Goal: Task Accomplishment & Management: Use online tool/utility

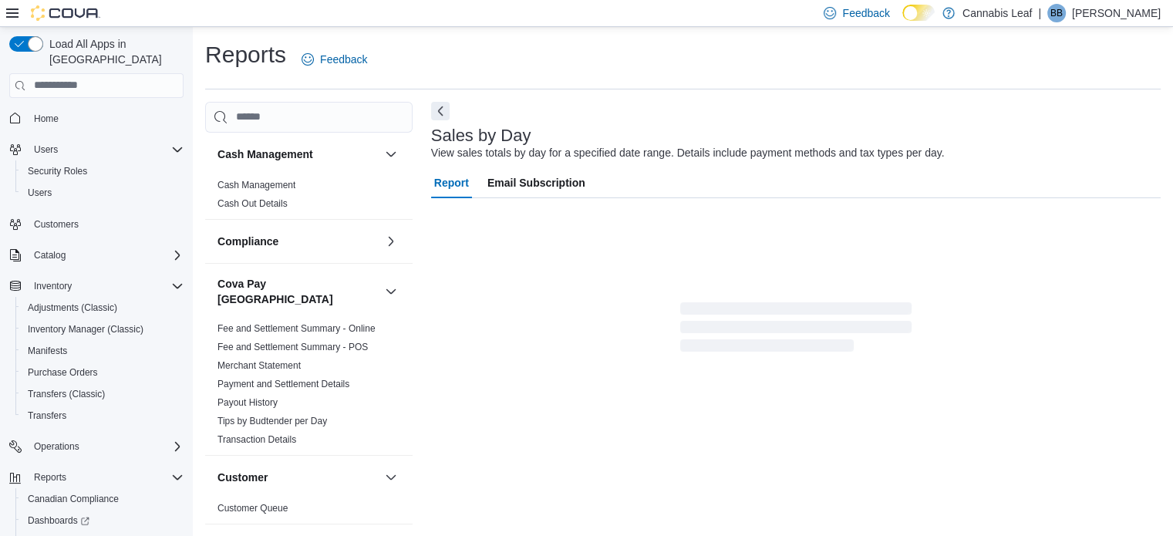
scroll to position [19, 0]
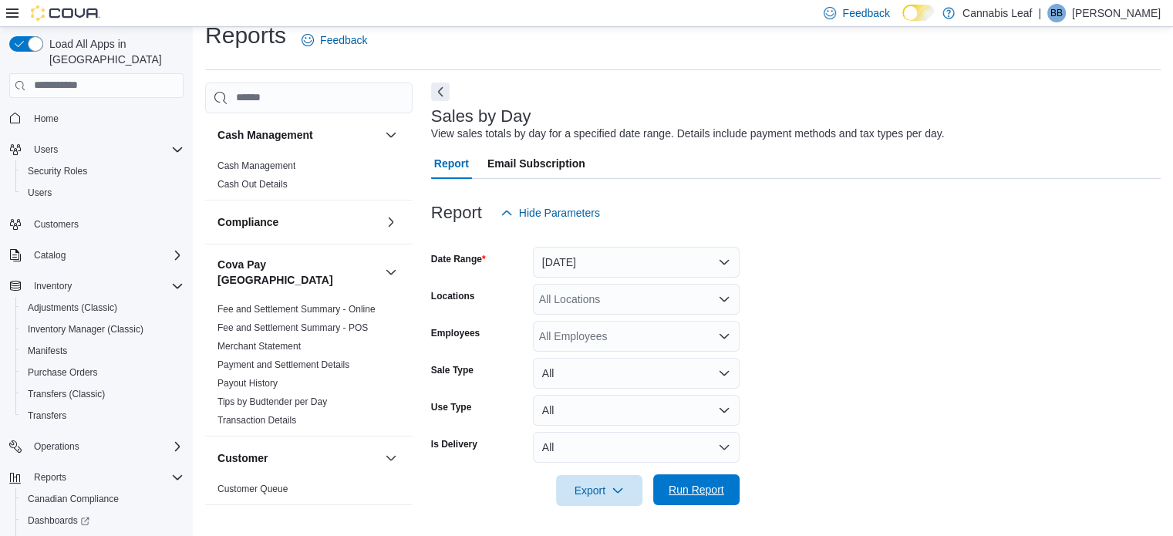
click at [703, 495] on span "Run Report" at bounding box center [696, 489] width 56 height 15
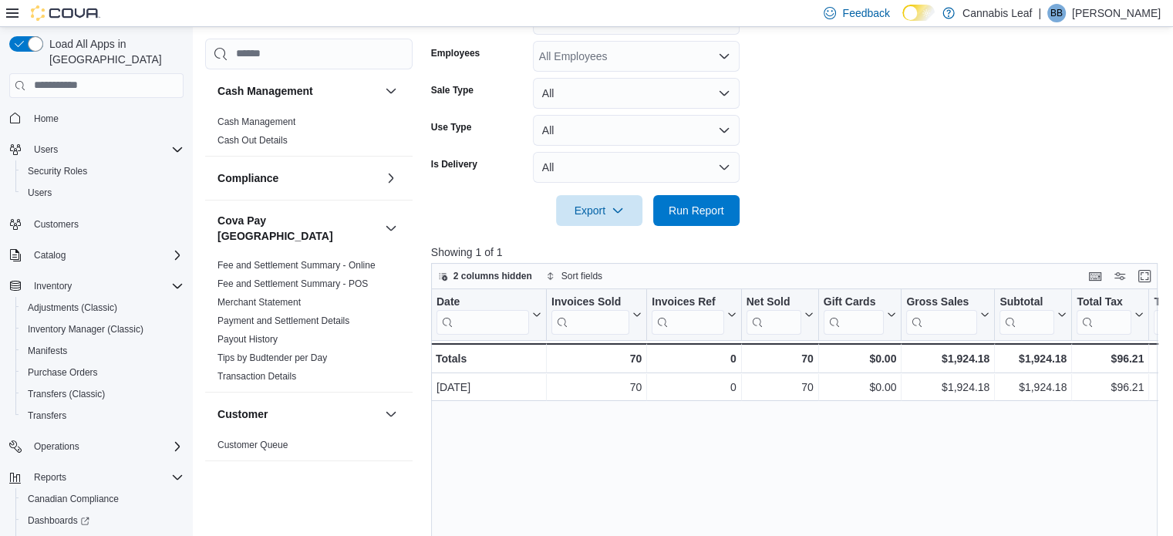
scroll to position [173, 0]
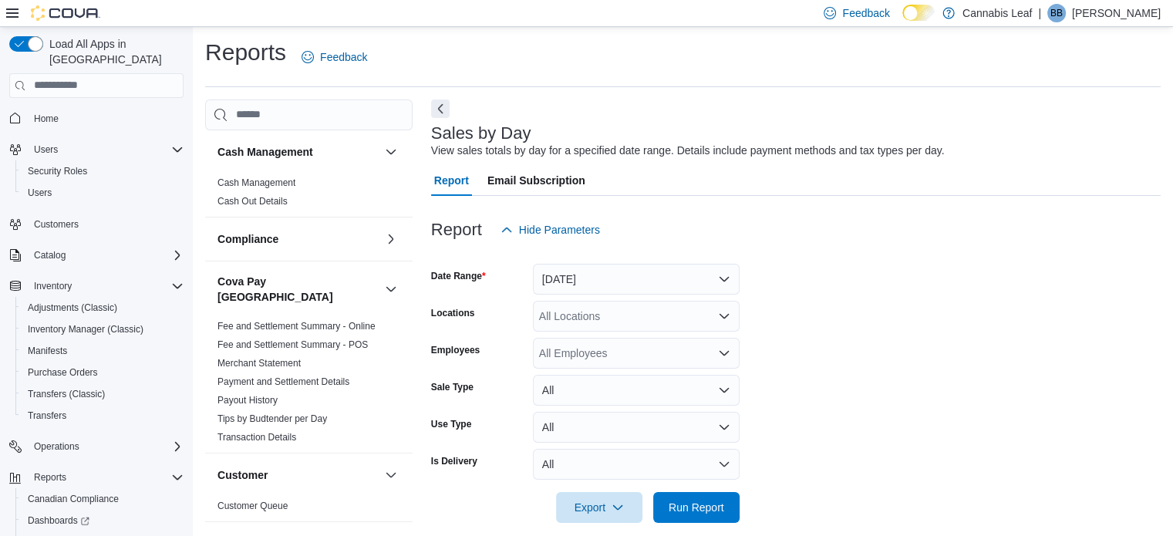
scroll to position [19, 0]
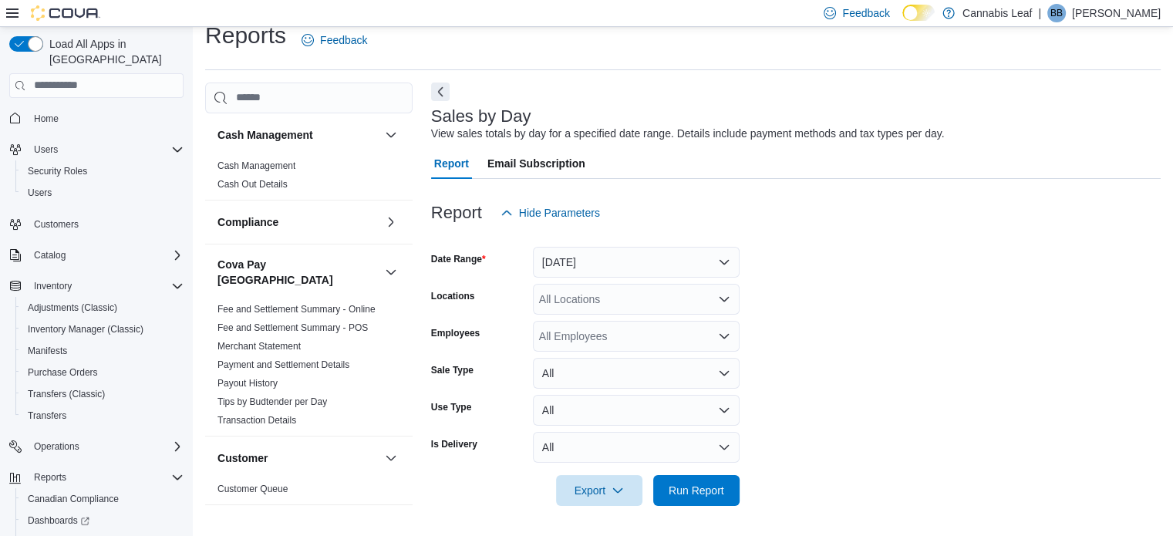
click at [1037, 258] on form "Date Range [DATE] Locations All Locations Employees All Employees Sale Type All…" at bounding box center [795, 367] width 729 height 278
click at [682, 131] on div "View sales totals by day for a specified date range. Details include payment me…" at bounding box center [688, 134] width 514 height 16
click at [617, 261] on button "Yesterday" at bounding box center [636, 262] width 207 height 31
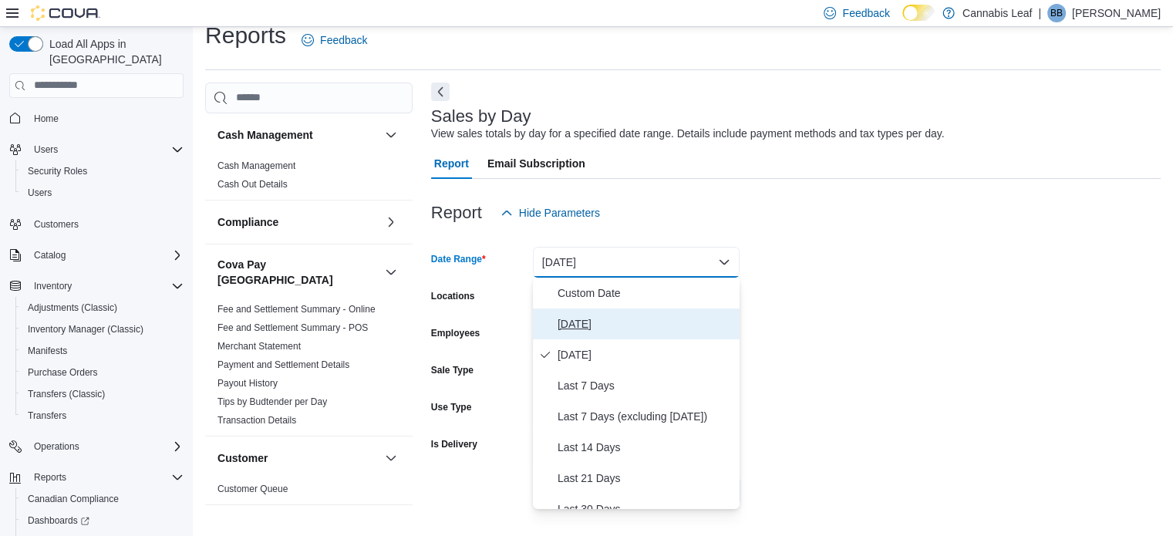
click at [629, 318] on span "Today" at bounding box center [645, 324] width 176 height 19
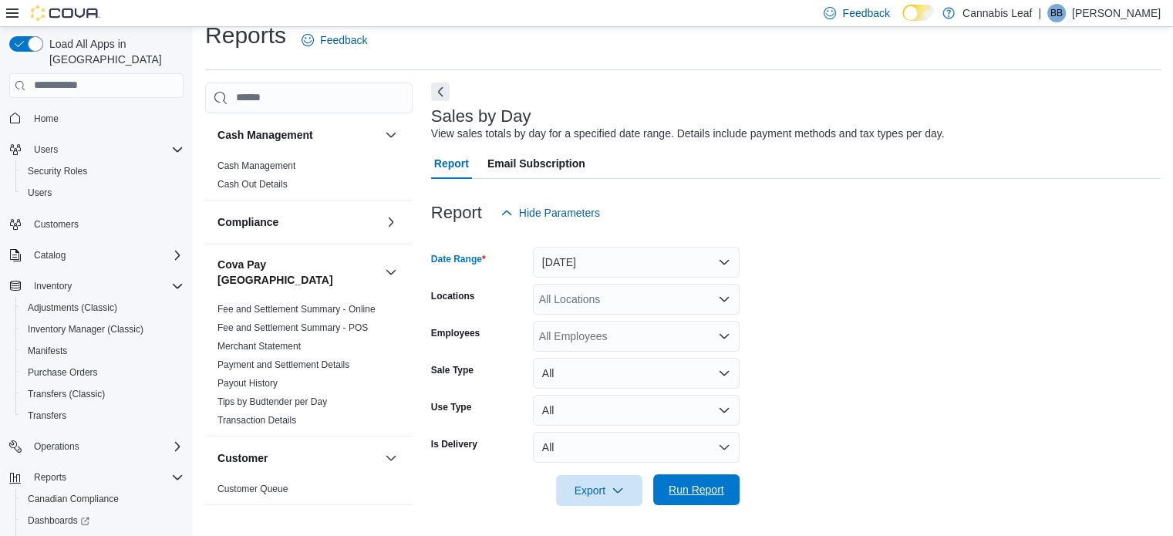
click at [693, 480] on span "Run Report" at bounding box center [696, 489] width 68 height 31
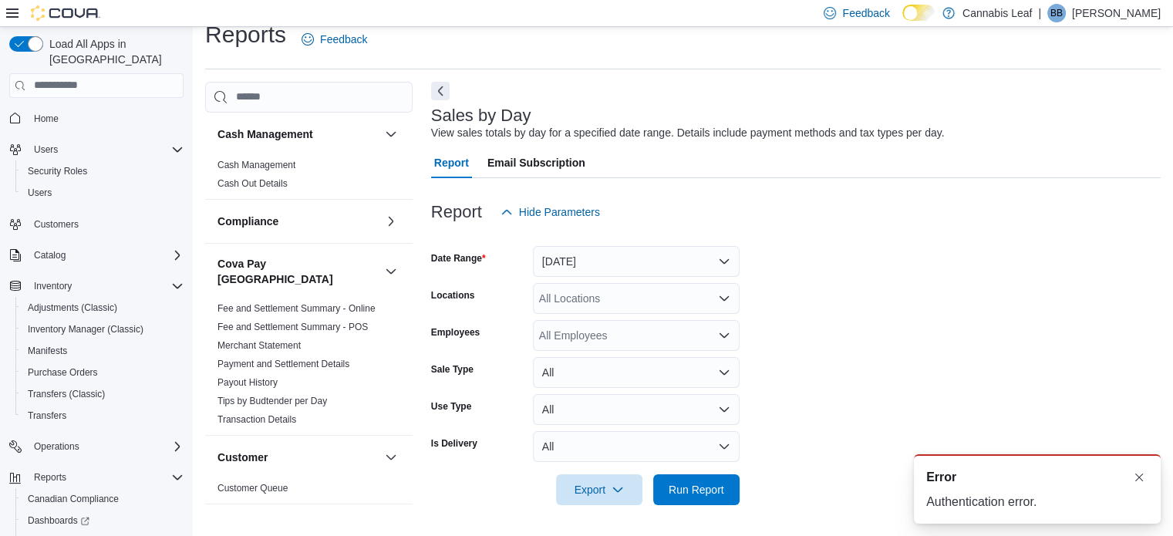
scroll to position [19, 0]
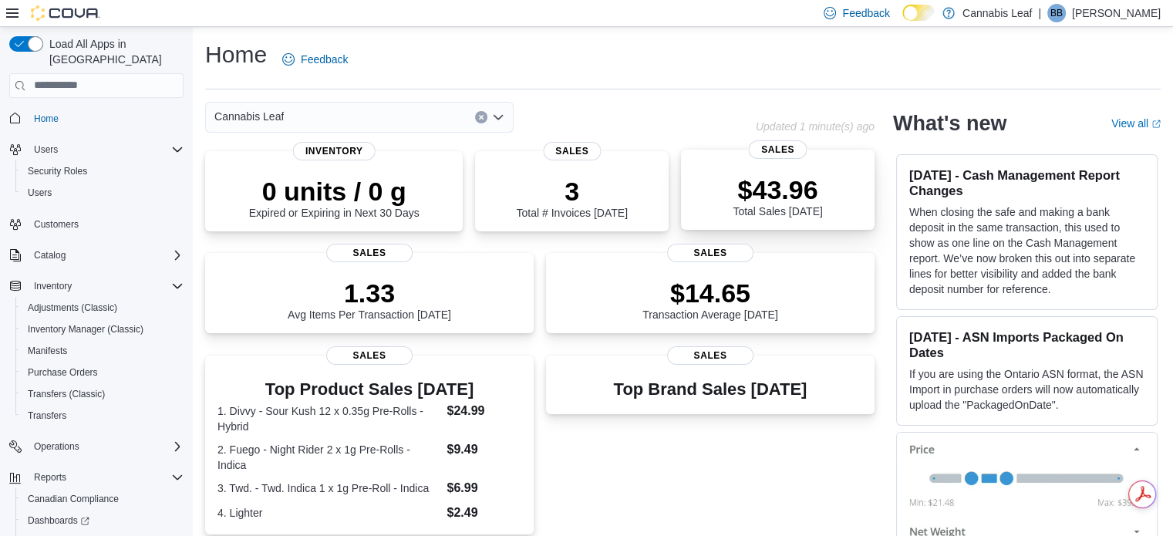
click at [703, 185] on div "$43.96 Total Sales Today" at bounding box center [777, 192] width 169 height 49
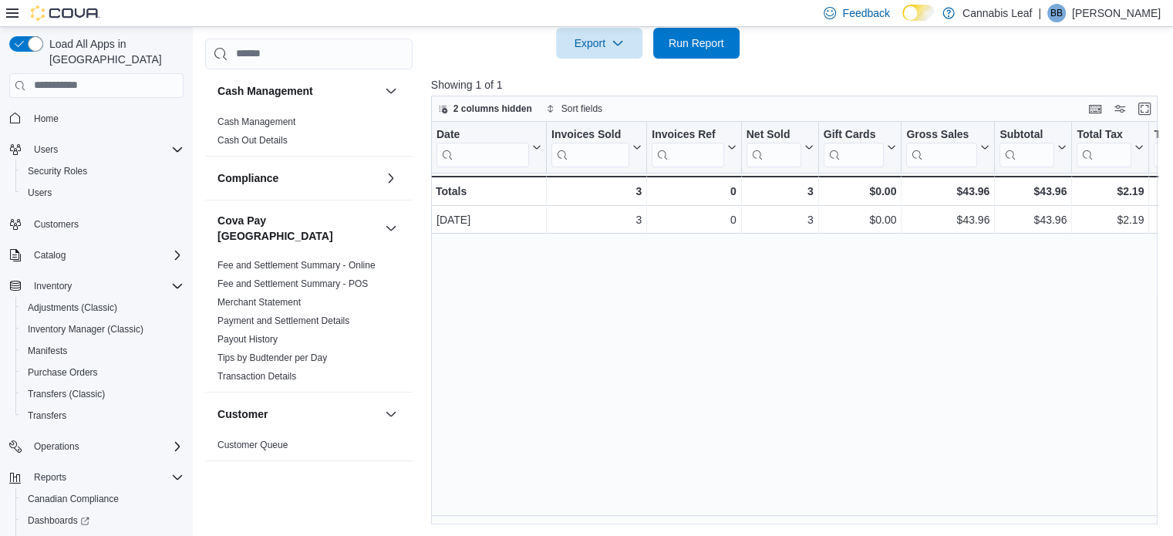
scroll to position [81, 0]
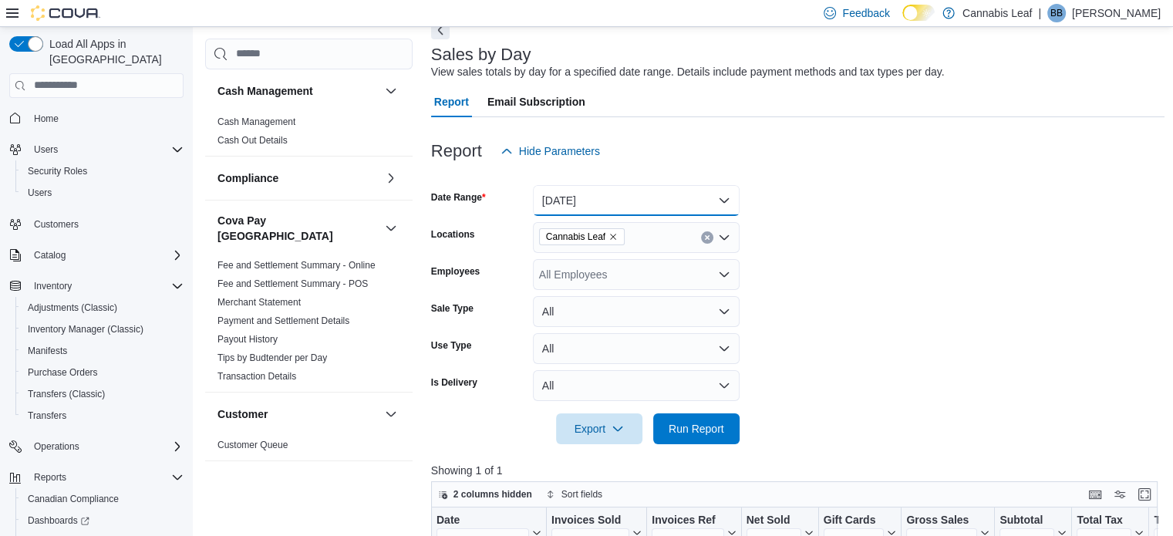
click at [677, 205] on button "Today" at bounding box center [636, 200] width 207 height 31
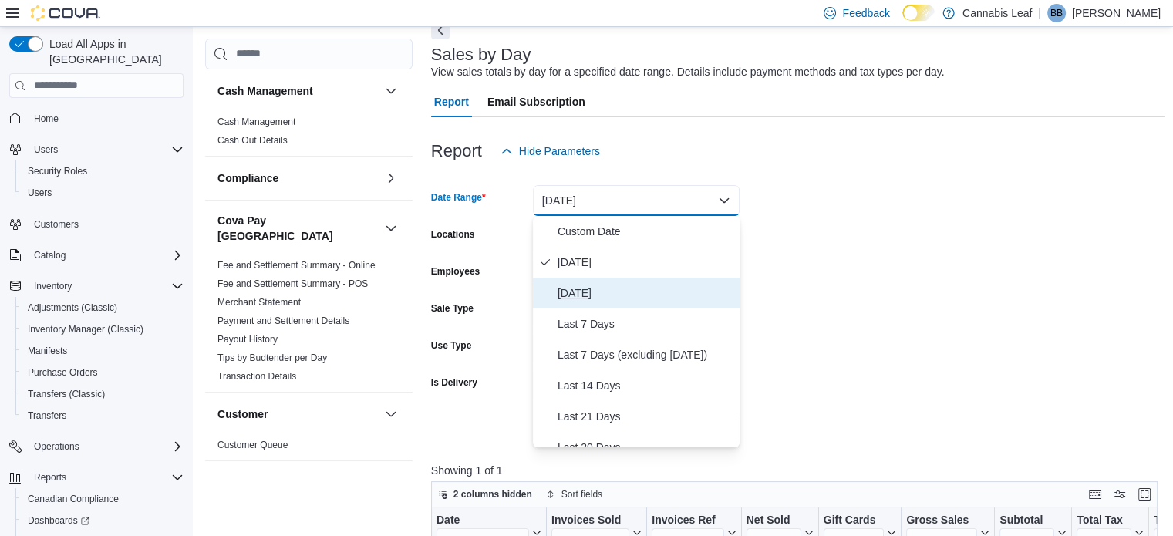
click at [632, 284] on span "Yesterday" at bounding box center [645, 293] width 176 height 19
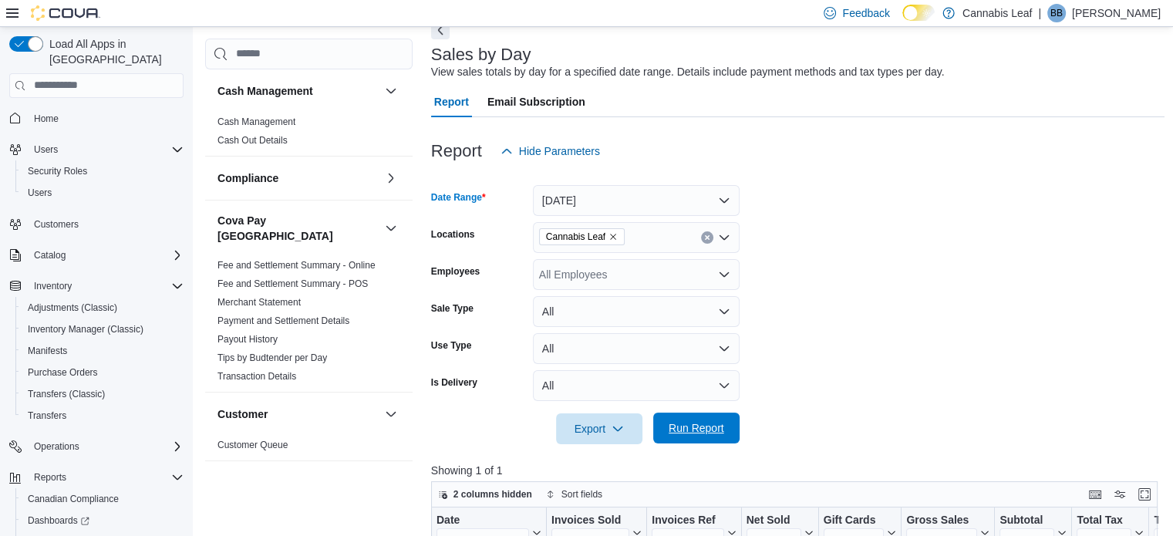
click at [706, 436] on span "Run Report" at bounding box center [696, 428] width 68 height 31
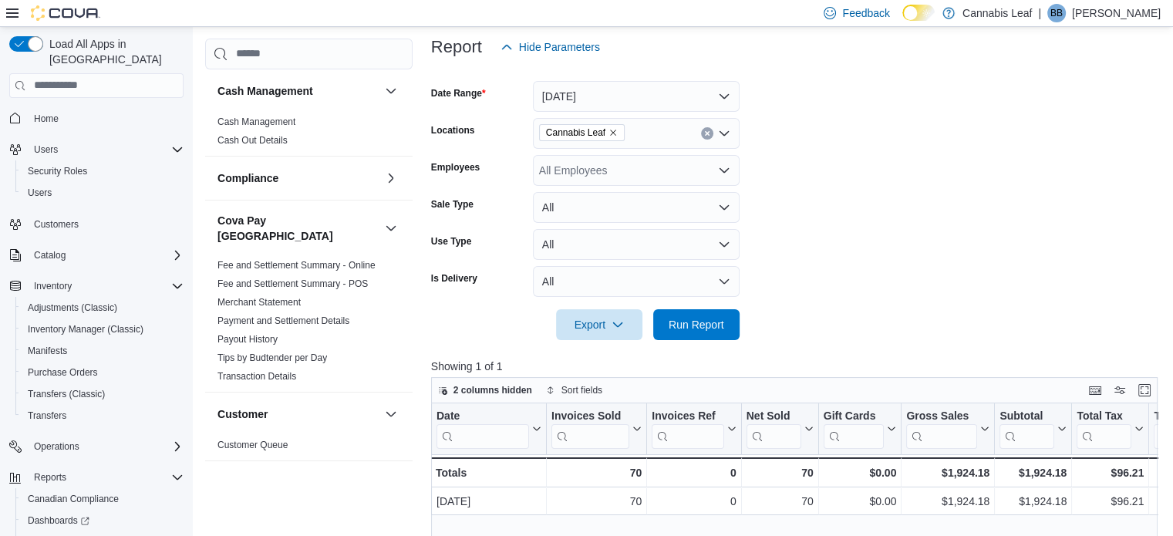
scroll to position [158, 0]
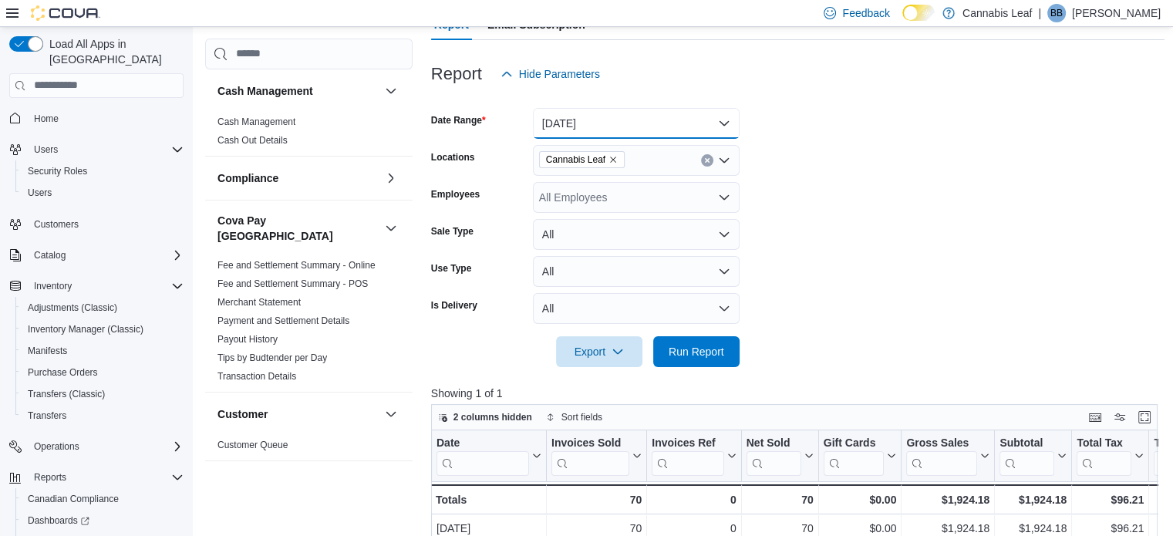
click at [635, 129] on button "Yesterday" at bounding box center [636, 123] width 207 height 31
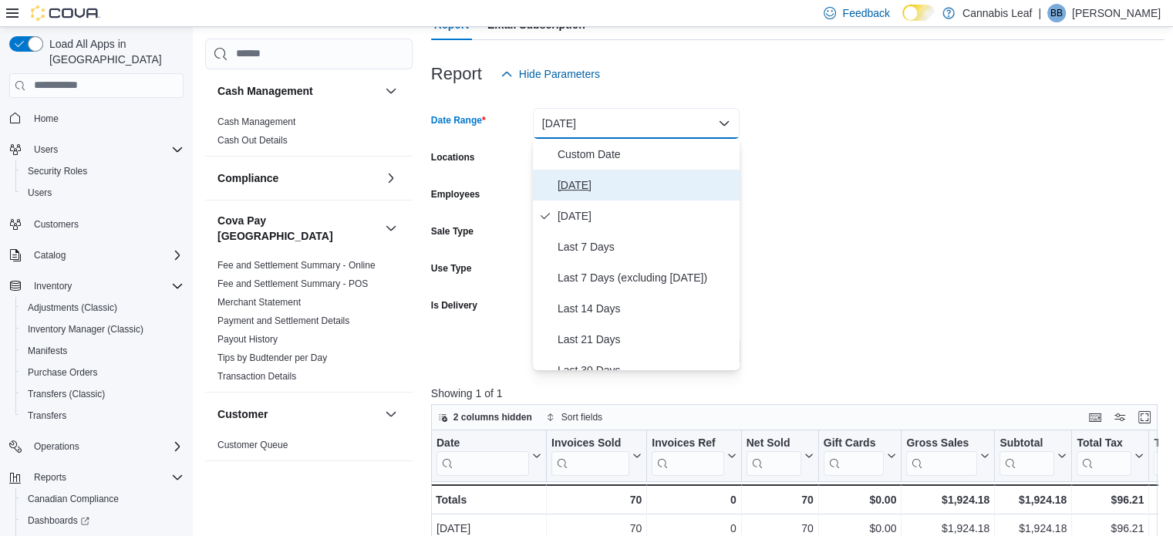
click at [639, 194] on button "Today" at bounding box center [636, 185] width 207 height 31
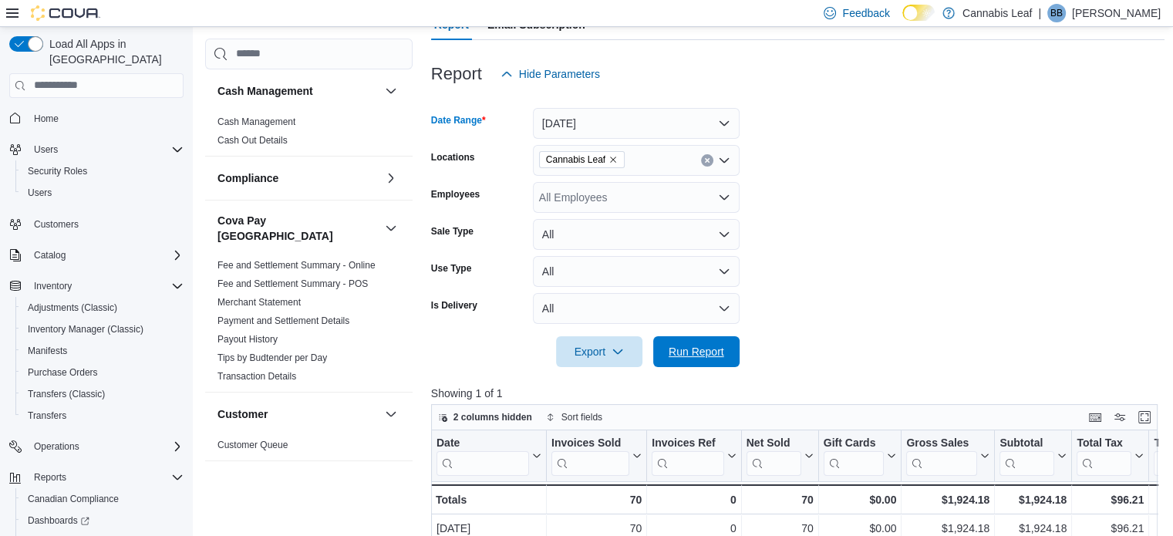
click at [693, 345] on span "Run Report" at bounding box center [696, 351] width 56 height 15
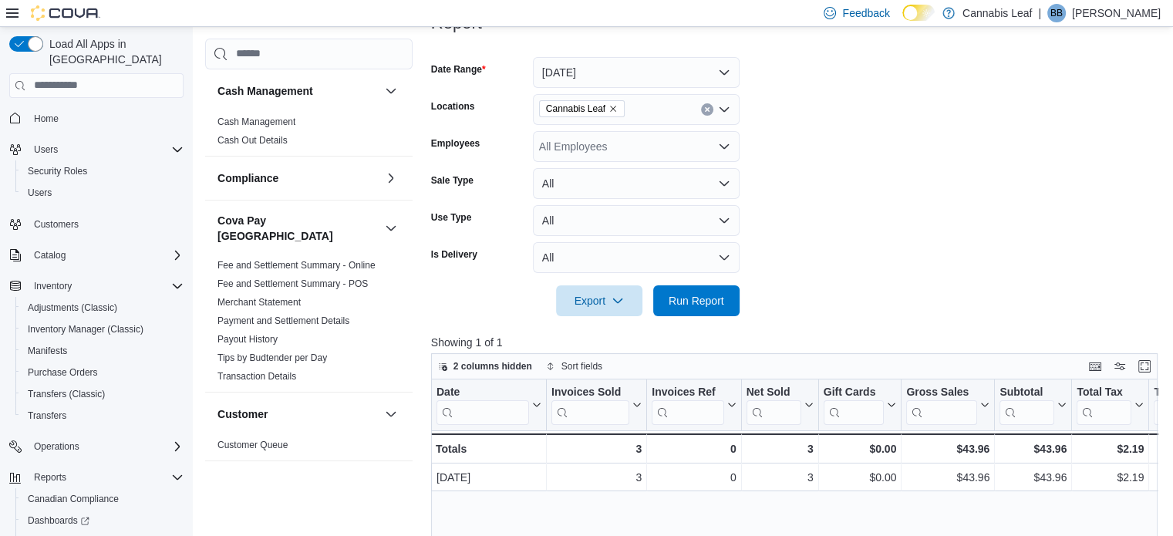
scroll to position [235, 0]
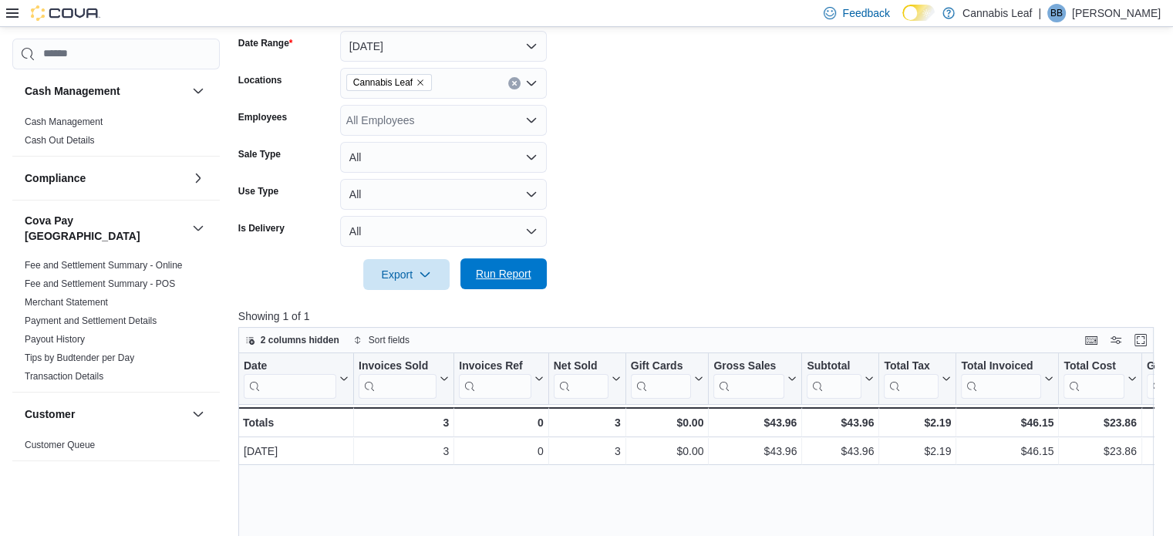
click at [514, 271] on span "Run Report" at bounding box center [504, 273] width 56 height 15
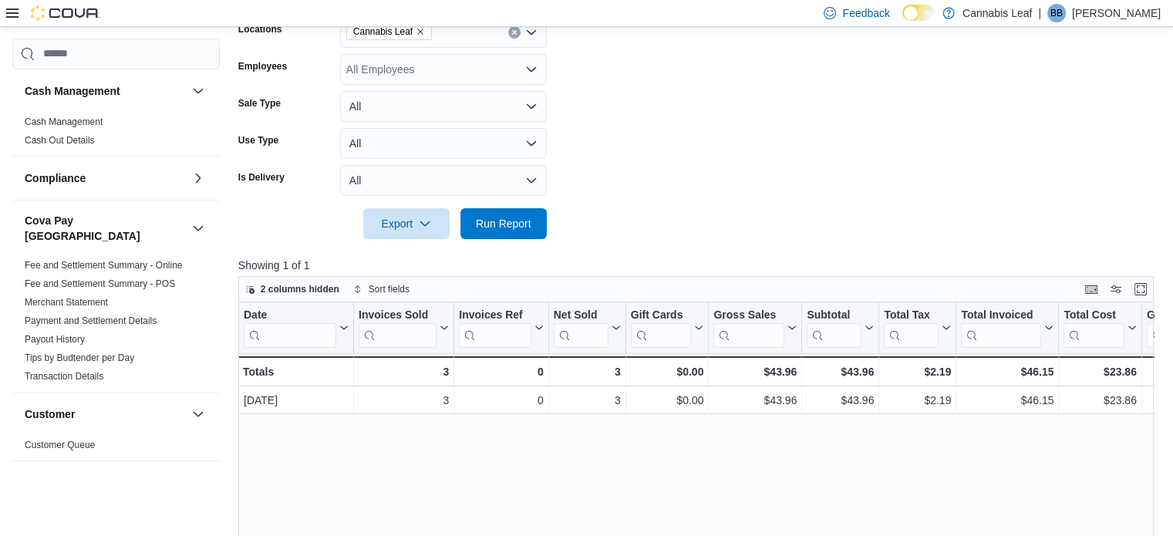
scroll to position [312, 0]
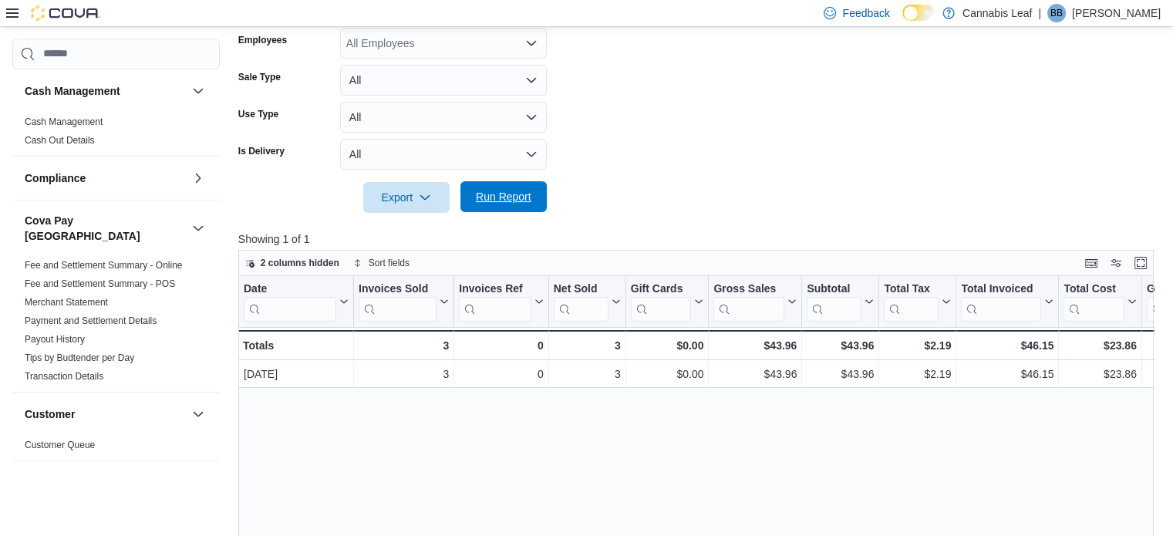
click at [514, 187] on span "Run Report" at bounding box center [504, 196] width 68 height 31
click at [520, 201] on span "Run Report" at bounding box center [504, 196] width 56 height 15
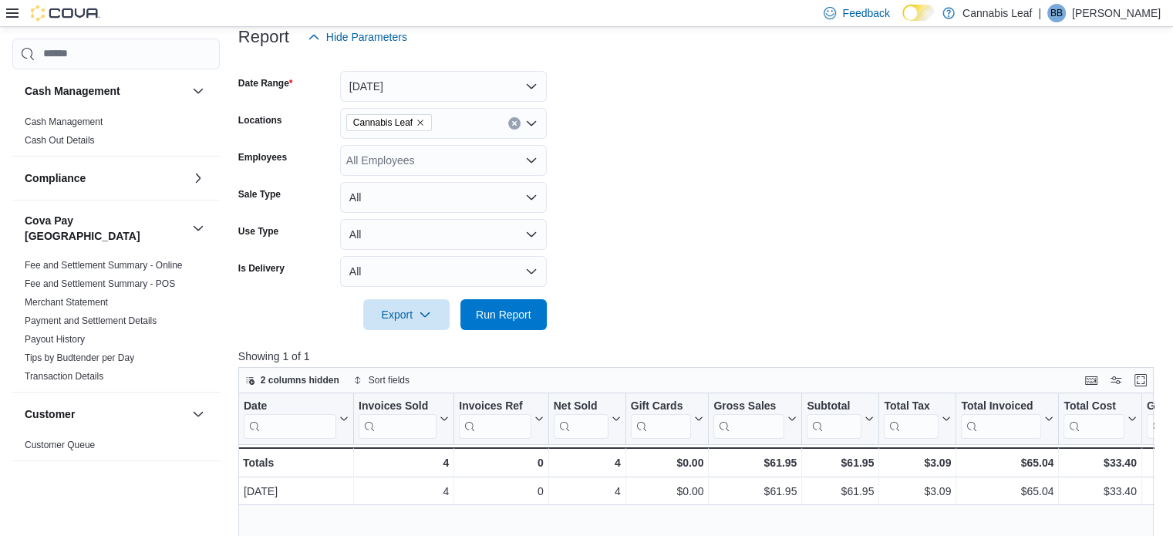
scroll to position [308, 0]
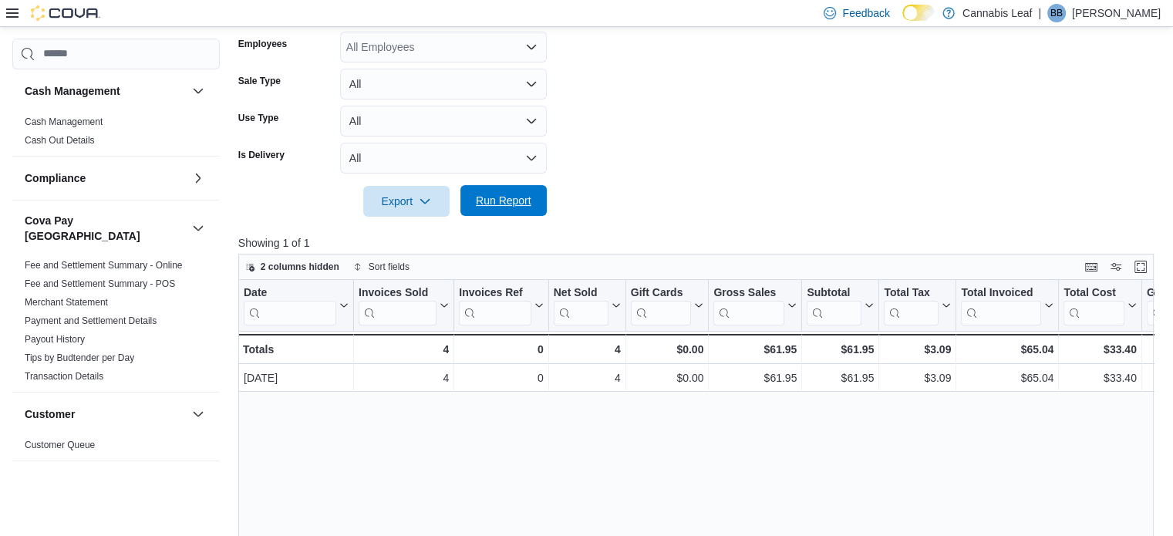
click at [505, 204] on span "Run Report" at bounding box center [504, 200] width 56 height 15
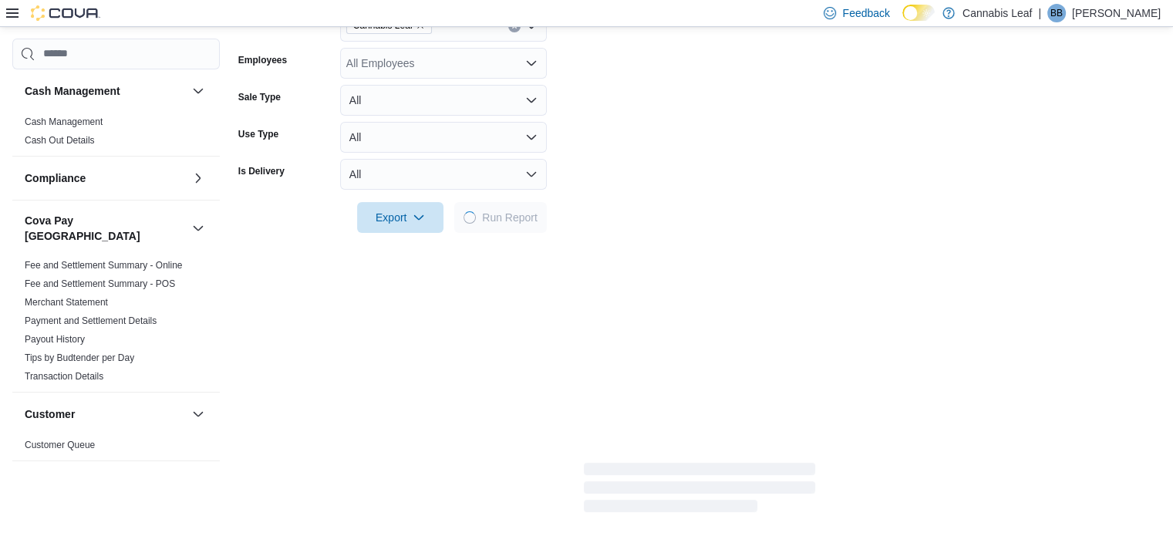
scroll to position [266, 0]
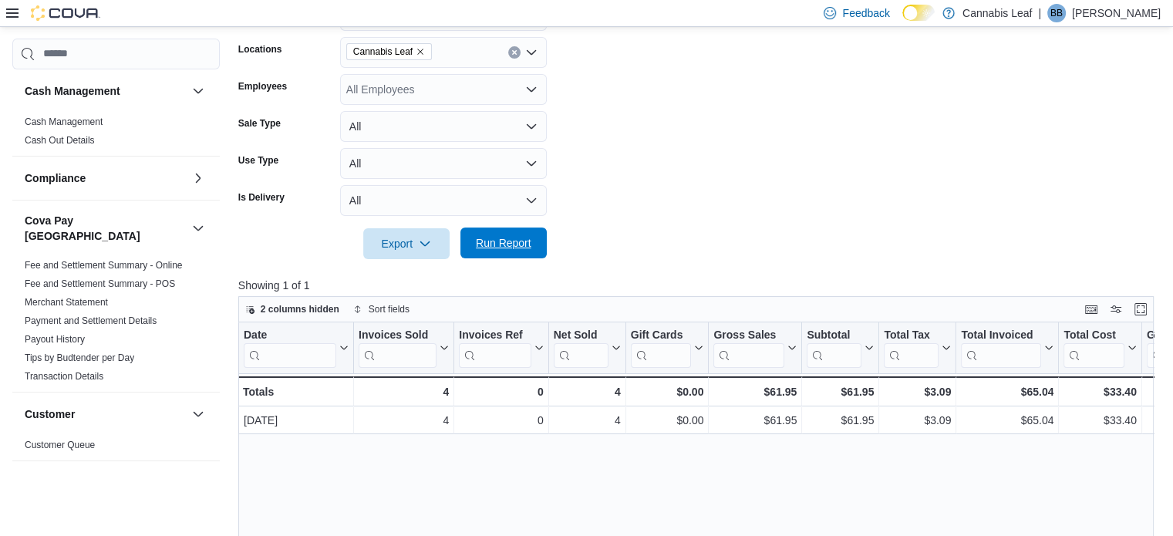
click at [497, 240] on span "Run Report" at bounding box center [504, 242] width 56 height 15
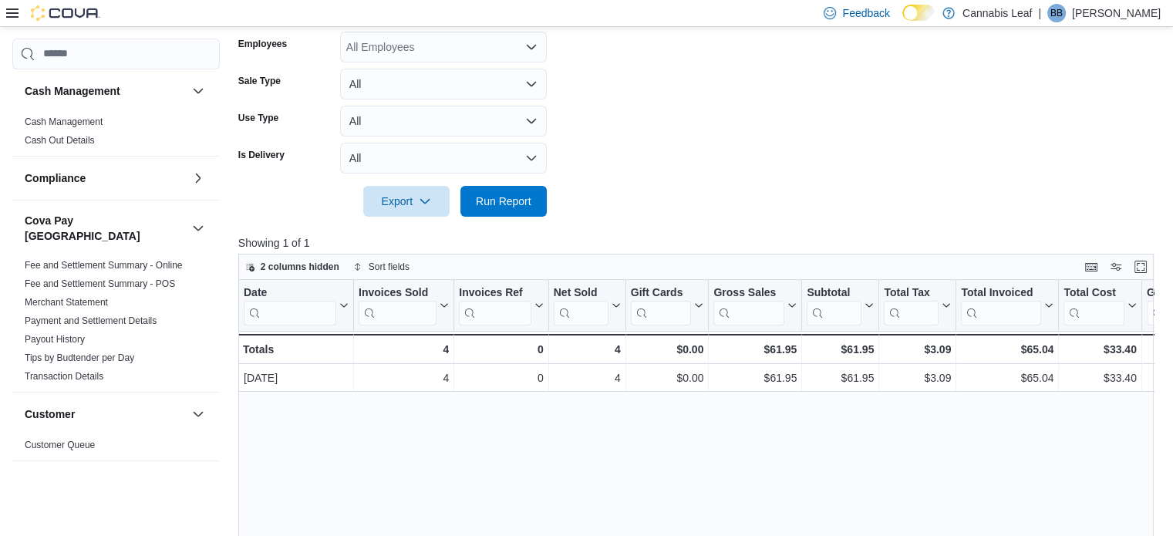
scroll to position [420, 0]
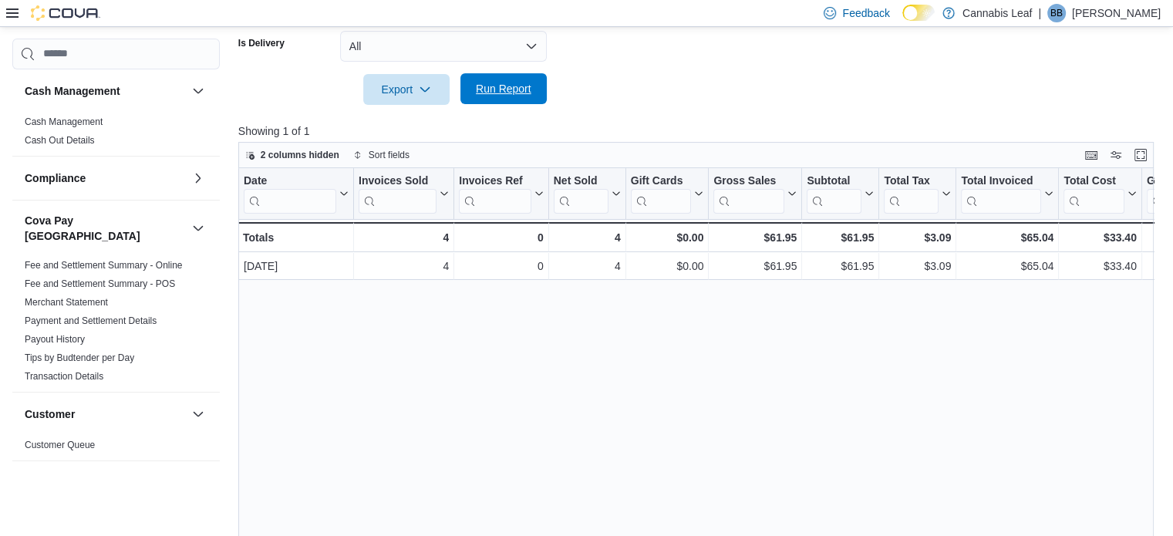
click at [509, 89] on span "Run Report" at bounding box center [504, 88] width 56 height 15
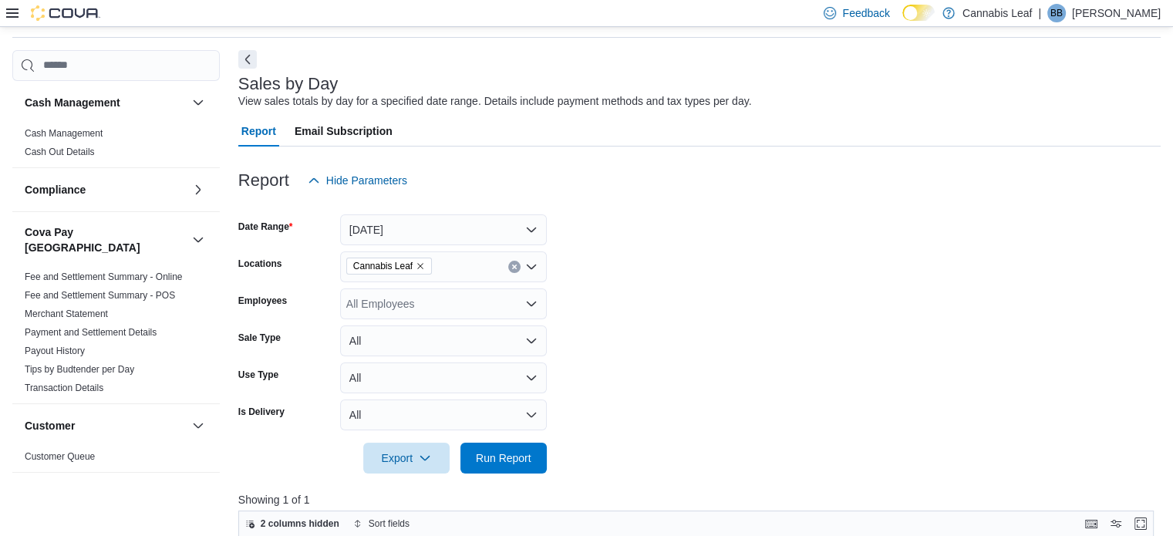
scroll to position [0, 0]
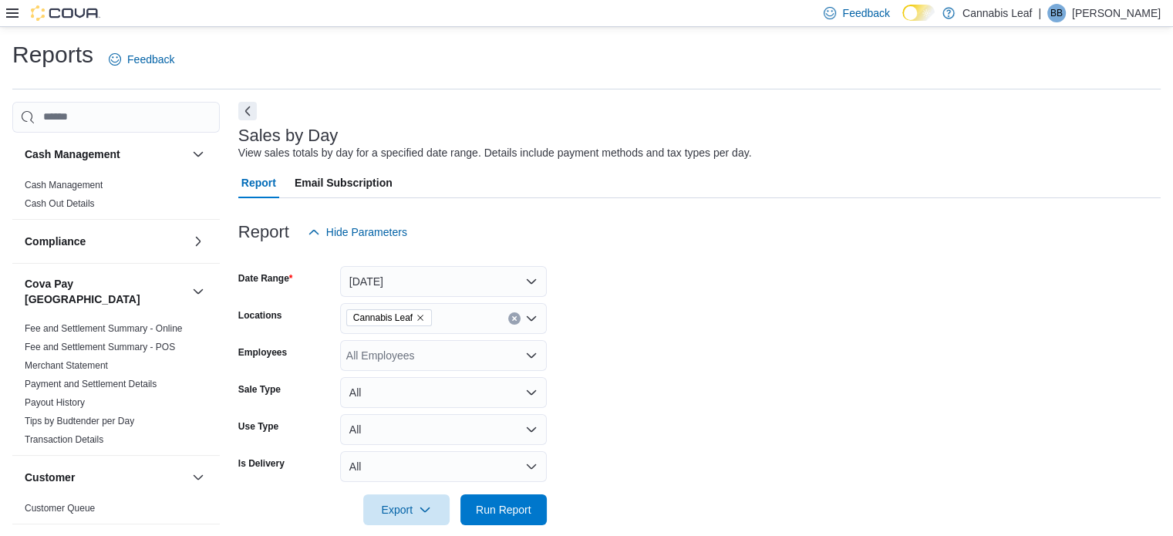
click at [19, 19] on div at bounding box center [53, 12] width 94 height 15
click at [10, 15] on icon at bounding box center [12, 13] width 12 height 12
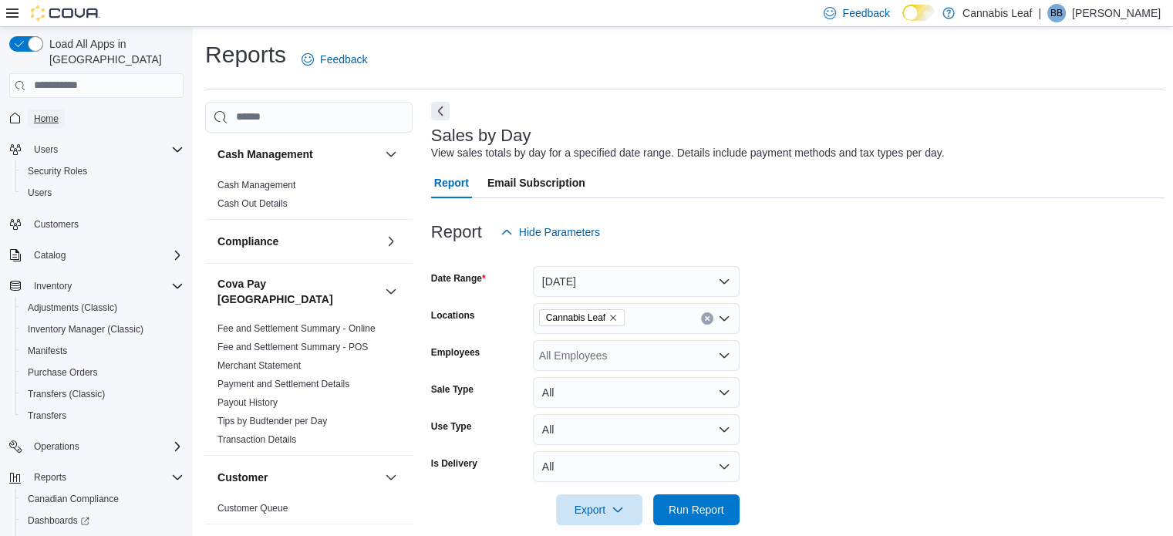
click at [44, 113] on span "Home" at bounding box center [46, 119] width 25 height 12
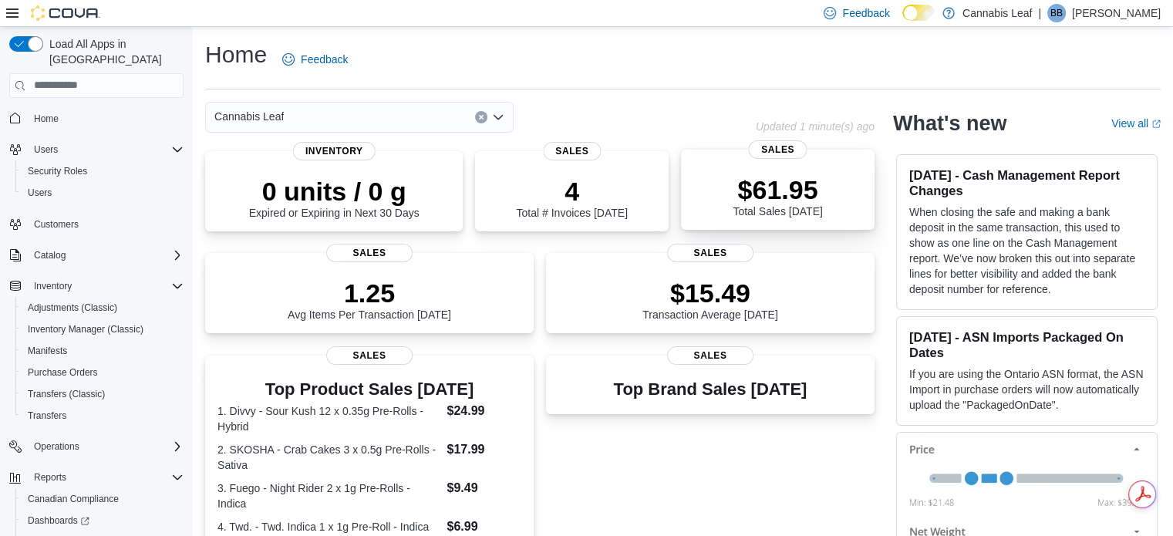
click at [779, 200] on p "$61.95" at bounding box center [776, 189] width 89 height 31
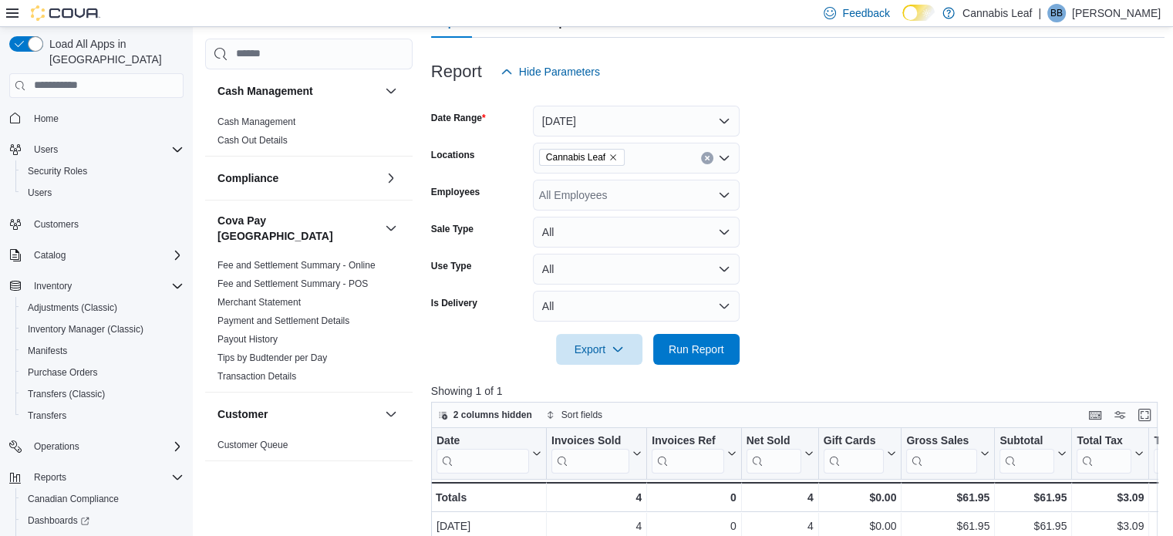
scroll to position [158, 0]
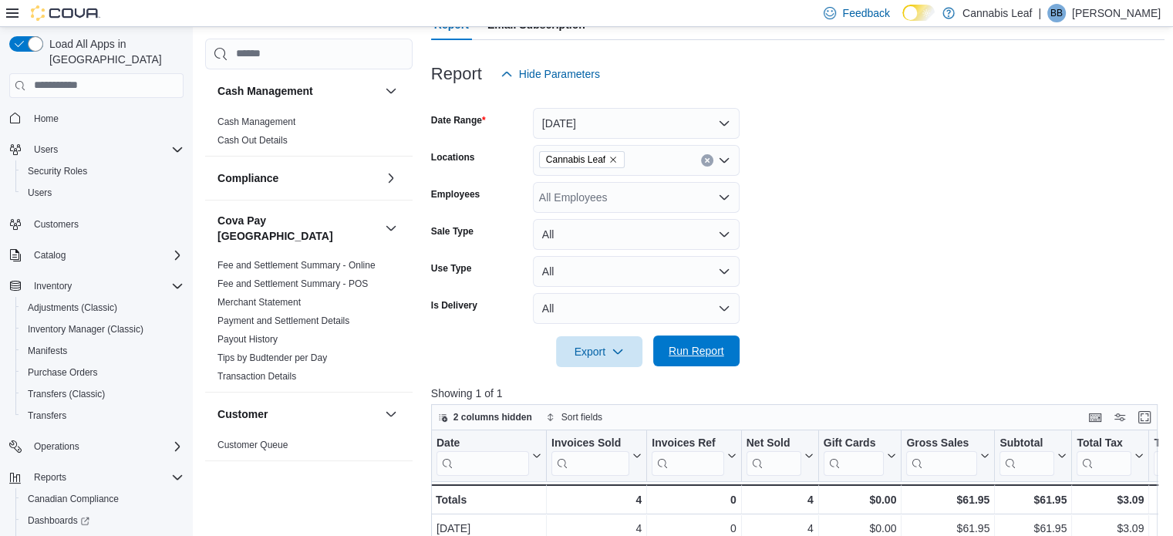
click at [703, 348] on span "Run Report" at bounding box center [696, 350] width 56 height 15
click at [683, 348] on span "Run Report" at bounding box center [696, 350] width 56 height 15
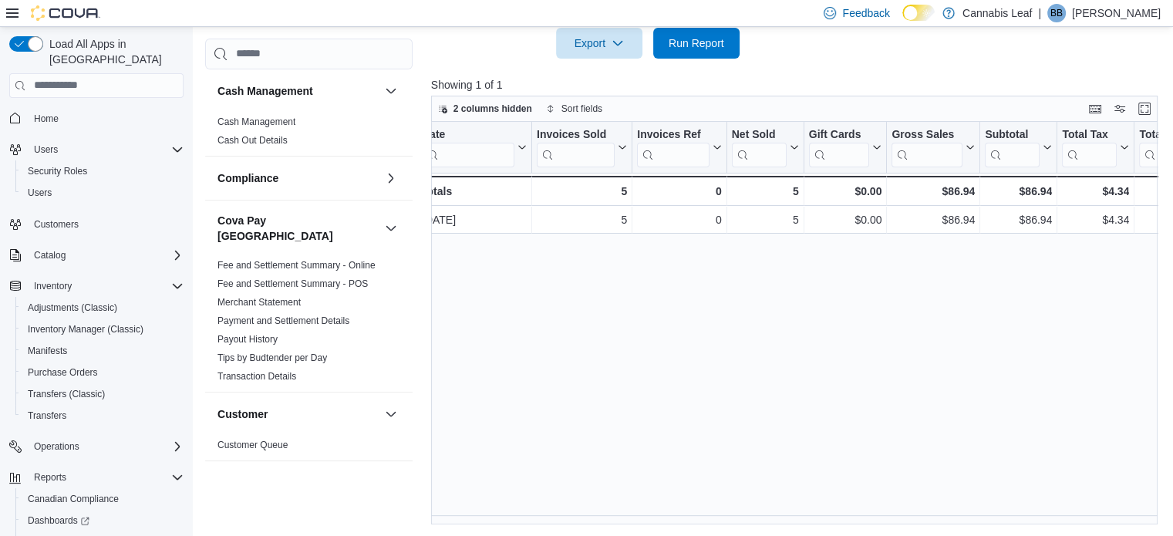
scroll to position [0, 0]
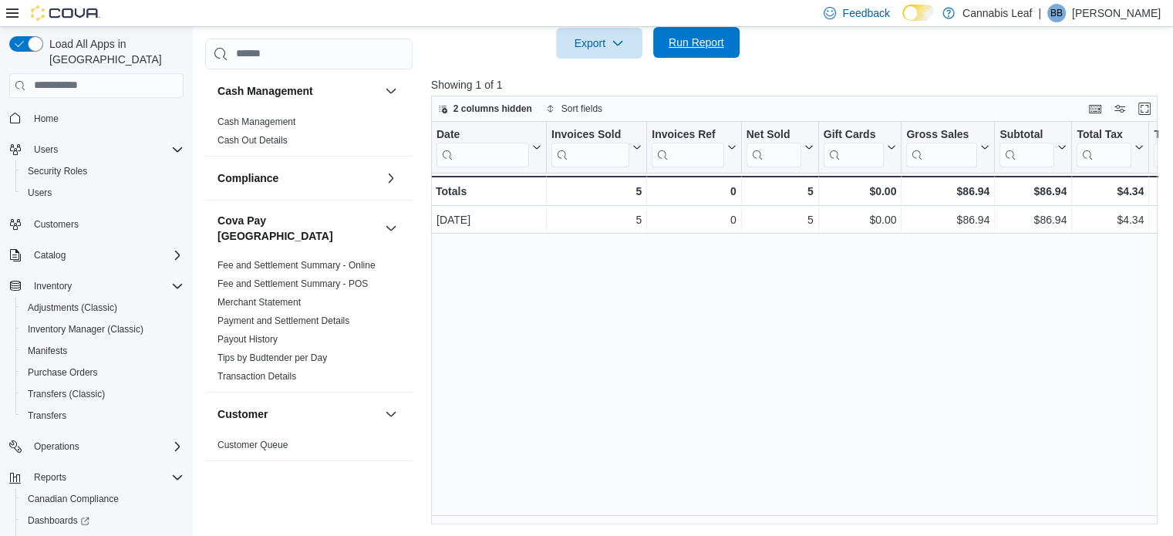
click at [703, 49] on span "Run Report" at bounding box center [696, 42] width 68 height 31
click at [709, 35] on span "Run Report" at bounding box center [696, 42] width 56 height 15
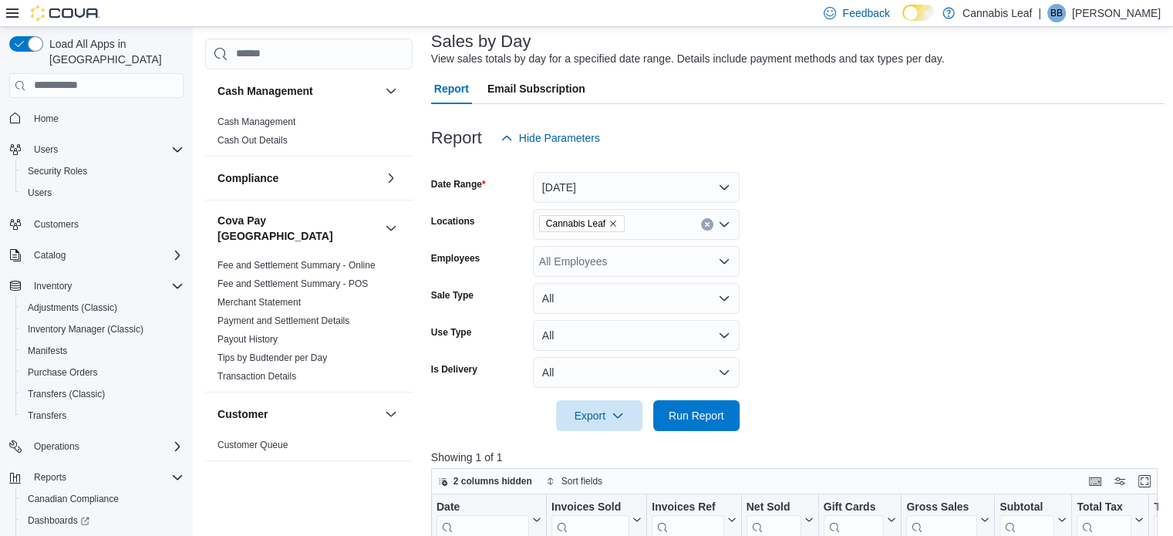
scroll to position [4, 0]
